Goal: Task Accomplishment & Management: Manage account settings

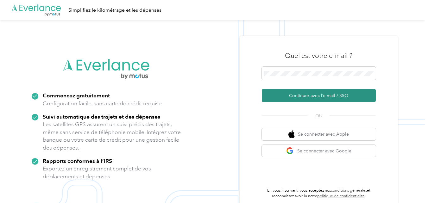
click at [298, 96] on button "Continuer avec l’e-mail / SSO" at bounding box center [319, 95] width 114 height 13
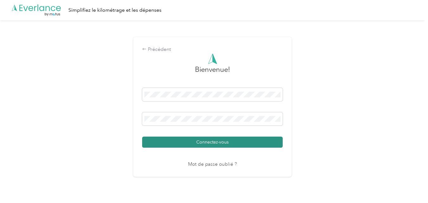
click at [222, 143] on button "Connectez-vous" at bounding box center [212, 142] width 140 height 11
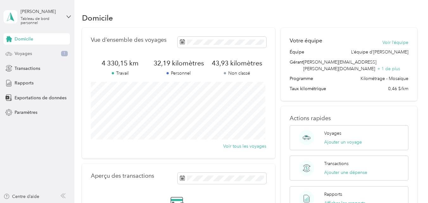
click at [28, 53] on span "Voyages" at bounding box center [23, 53] width 17 height 7
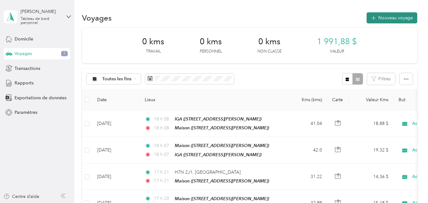
click at [387, 16] on font "Nouveau voyage" at bounding box center [395, 17] width 34 height 5
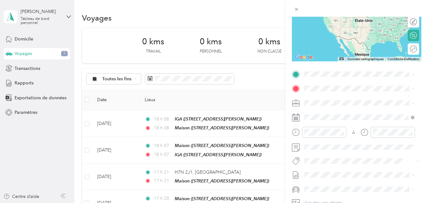
scroll to position [83, 0]
click at [319, 96] on span "H7T 1L4 [GEOGRAPHIC_DATA], [GEOGRAPHIC_DATA], [GEOGRAPHIC_DATA]" at bounding box center [364, 102] width 96 height 17
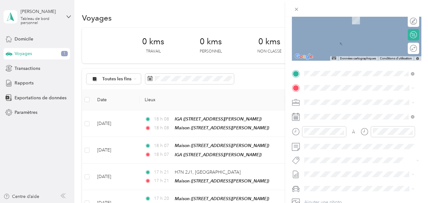
click at [322, 119] on span "[STREET_ADDRESS][PERSON_NAME]" at bounding box center [353, 117] width 75 height 5
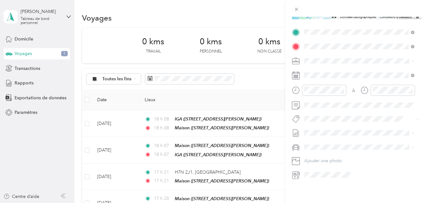
scroll to position [129, 0]
click at [325, 126] on li "Le cœur de [PERSON_NAME]" at bounding box center [359, 124] width 115 height 12
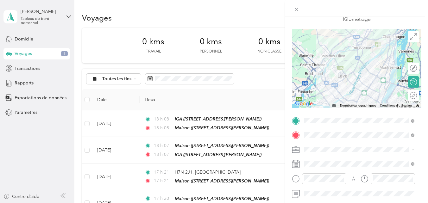
scroll to position [0, 0]
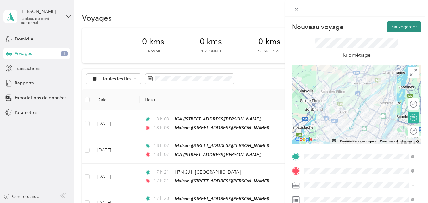
click at [398, 26] on button "Sauvegarder" at bounding box center [404, 26] width 34 height 11
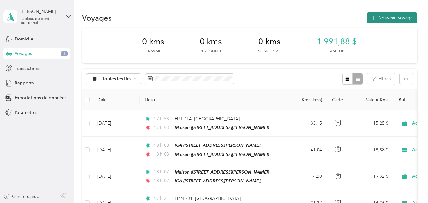
click at [391, 22] on button "Nouveau voyage" at bounding box center [391, 17] width 51 height 11
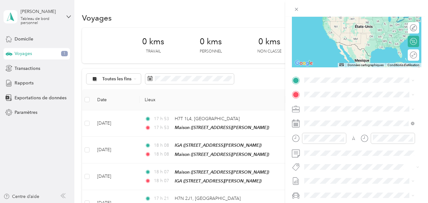
scroll to position [77, 0]
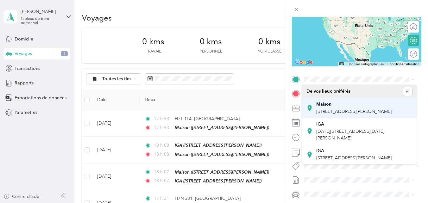
click at [323, 109] on span "[STREET_ADDRESS][PERSON_NAME]" at bounding box center [353, 111] width 75 height 5
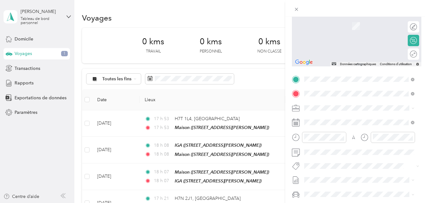
click at [332, 117] on span "H7T 1L4 [GEOGRAPHIC_DATA], [GEOGRAPHIC_DATA], [GEOGRAPHIC_DATA]" at bounding box center [364, 122] width 96 height 17
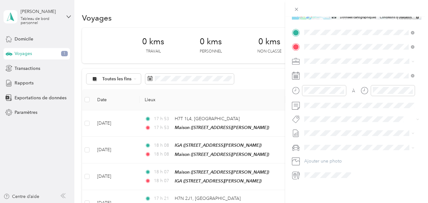
scroll to position [129, 0]
click at [323, 125] on button "Le cœur de [PERSON_NAME]" at bounding box center [336, 125] width 60 height 8
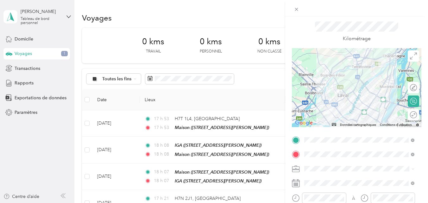
scroll to position [0, 0]
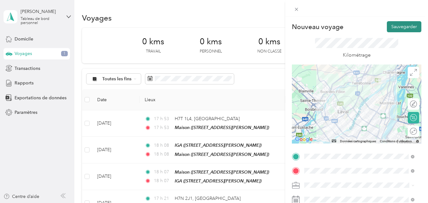
click at [388, 25] on button "Sauvegarder" at bounding box center [404, 26] width 34 height 11
